Goal: Use online tool/utility

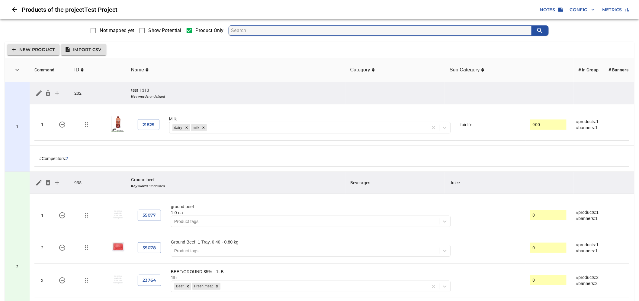
click at [153, 32] on span "Show Potential" at bounding box center [165, 30] width 33 height 7
click at [149, 32] on input "Show Potential" at bounding box center [142, 30] width 13 height 13
checkbox input "true"
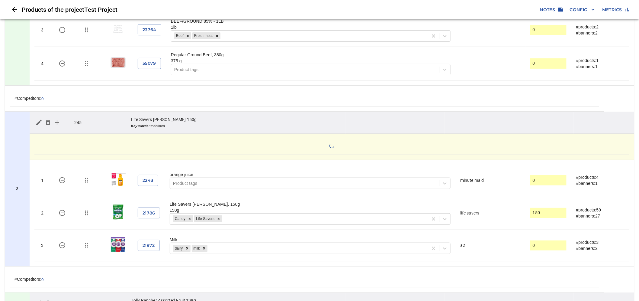
scroll to position [336, 0]
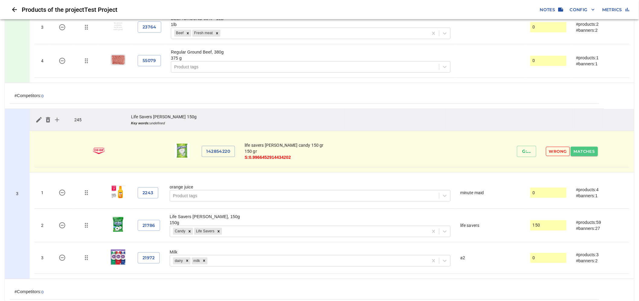
click at [582, 149] on span "Matches" at bounding box center [584, 151] width 21 height 7
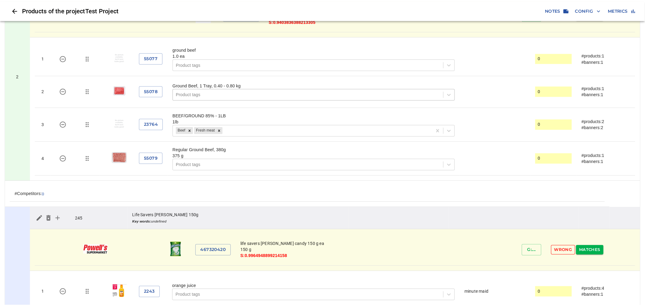
scroll to position [189, 0]
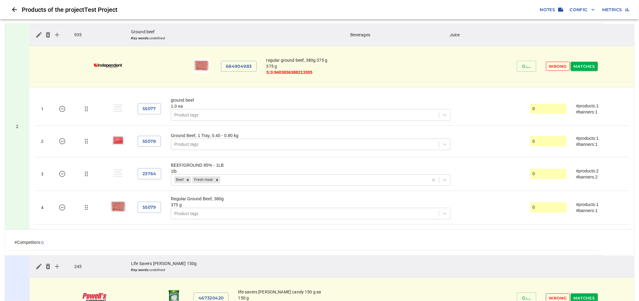
click at [577, 11] on span "Config" at bounding box center [582, 10] width 25 height 8
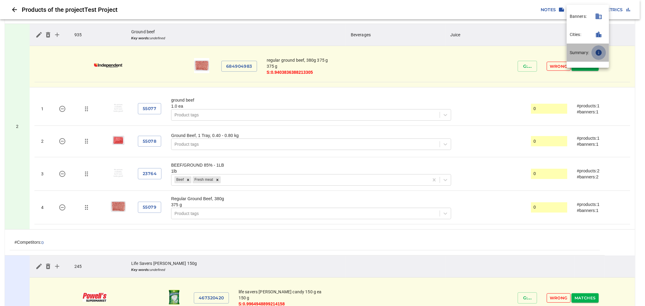
click at [597, 53] on icon "button" at bounding box center [598, 53] width 6 height 6
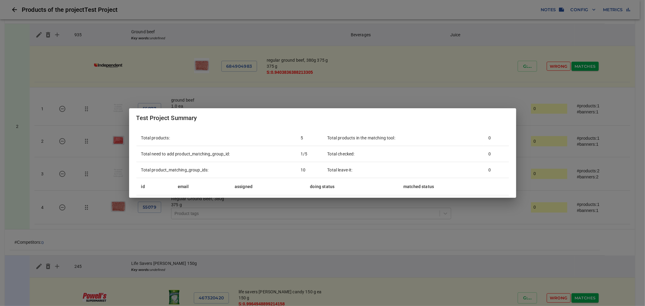
click at [463, 89] on div "Test Project Summary Total products: 5 Total need to add product_matching_group…" at bounding box center [322, 153] width 645 height 306
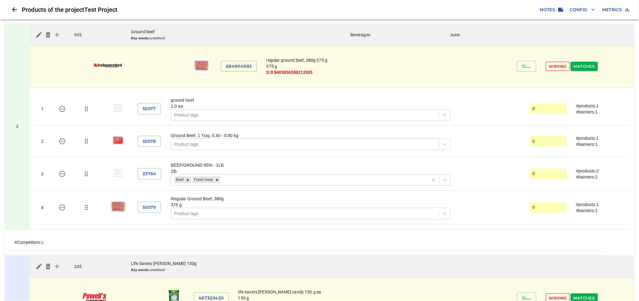
click at [558, 9] on icon "button" at bounding box center [560, 10] width 5 height 4
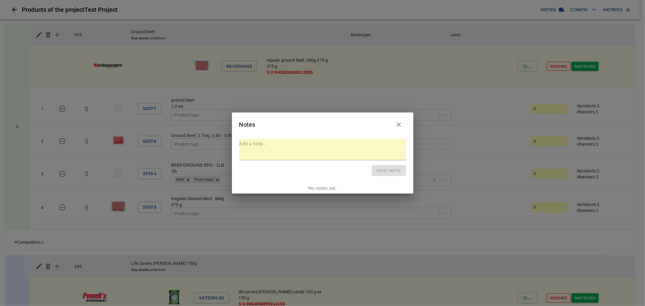
click at [399, 122] on icon "button" at bounding box center [398, 124] width 7 height 7
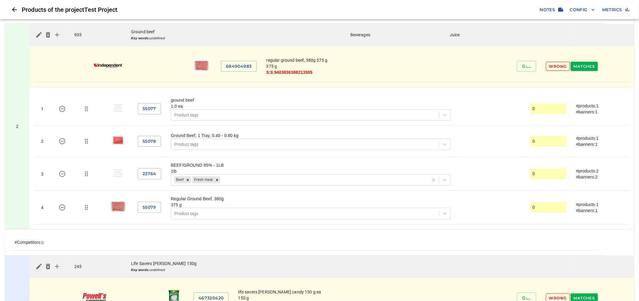
click at [584, 10] on span "Config" at bounding box center [582, 10] width 25 height 8
